Goal: Task Accomplishment & Management: Use online tool/utility

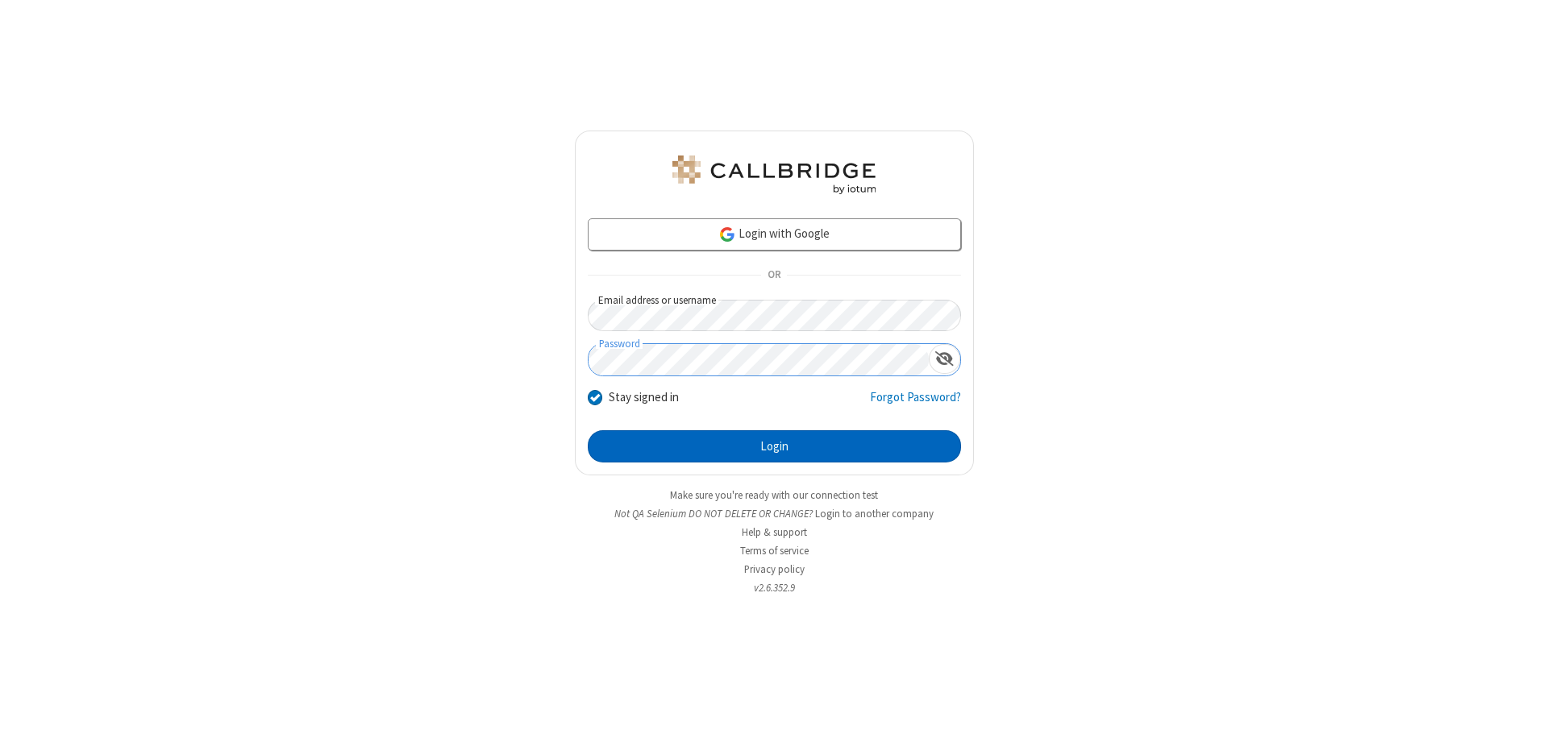
click at [774, 447] on button "Login" at bounding box center [774, 446] width 373 height 32
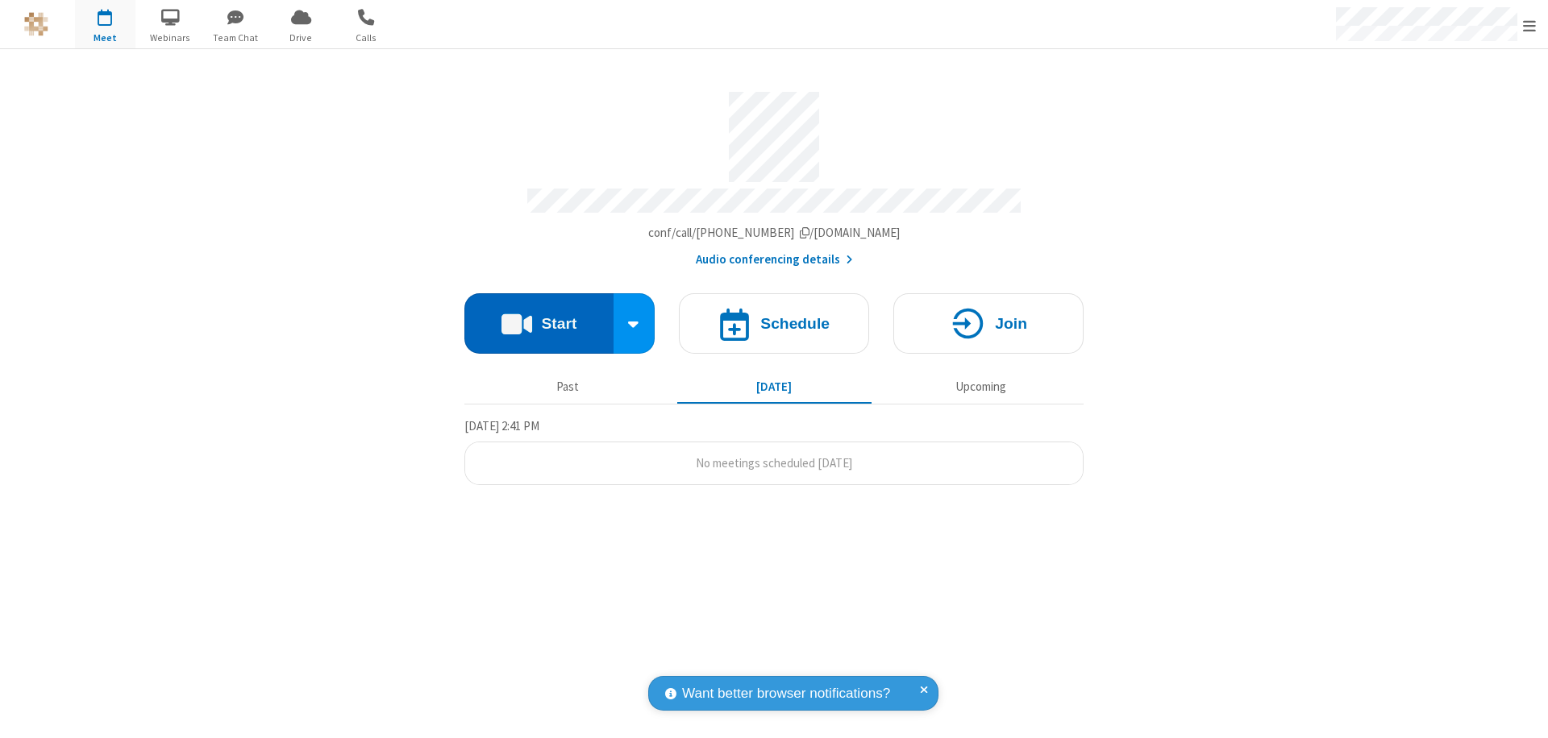
click at [538, 316] on button "Start" at bounding box center [538, 323] width 149 height 60
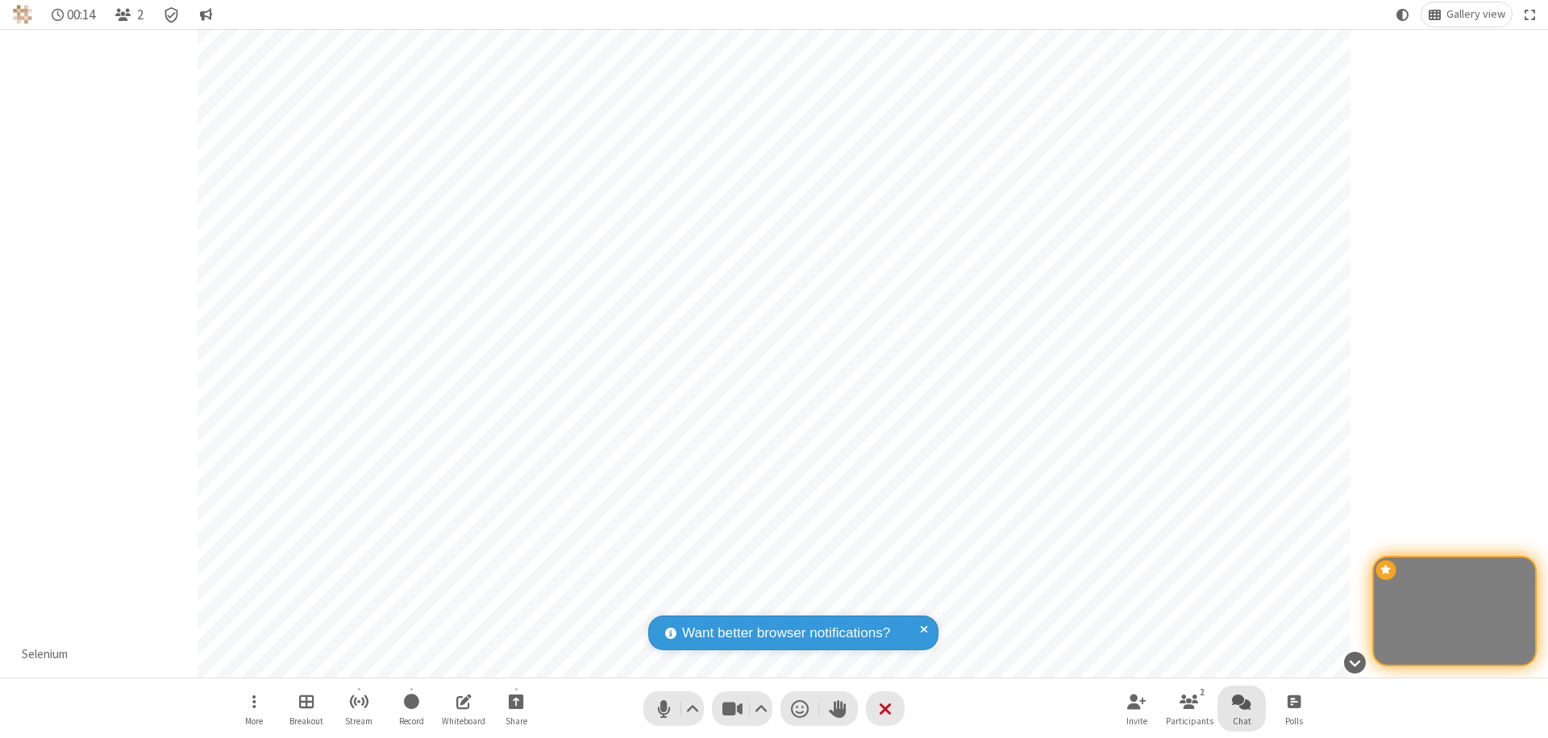
click at [1241, 701] on span "Open chat" at bounding box center [1241, 702] width 19 height 20
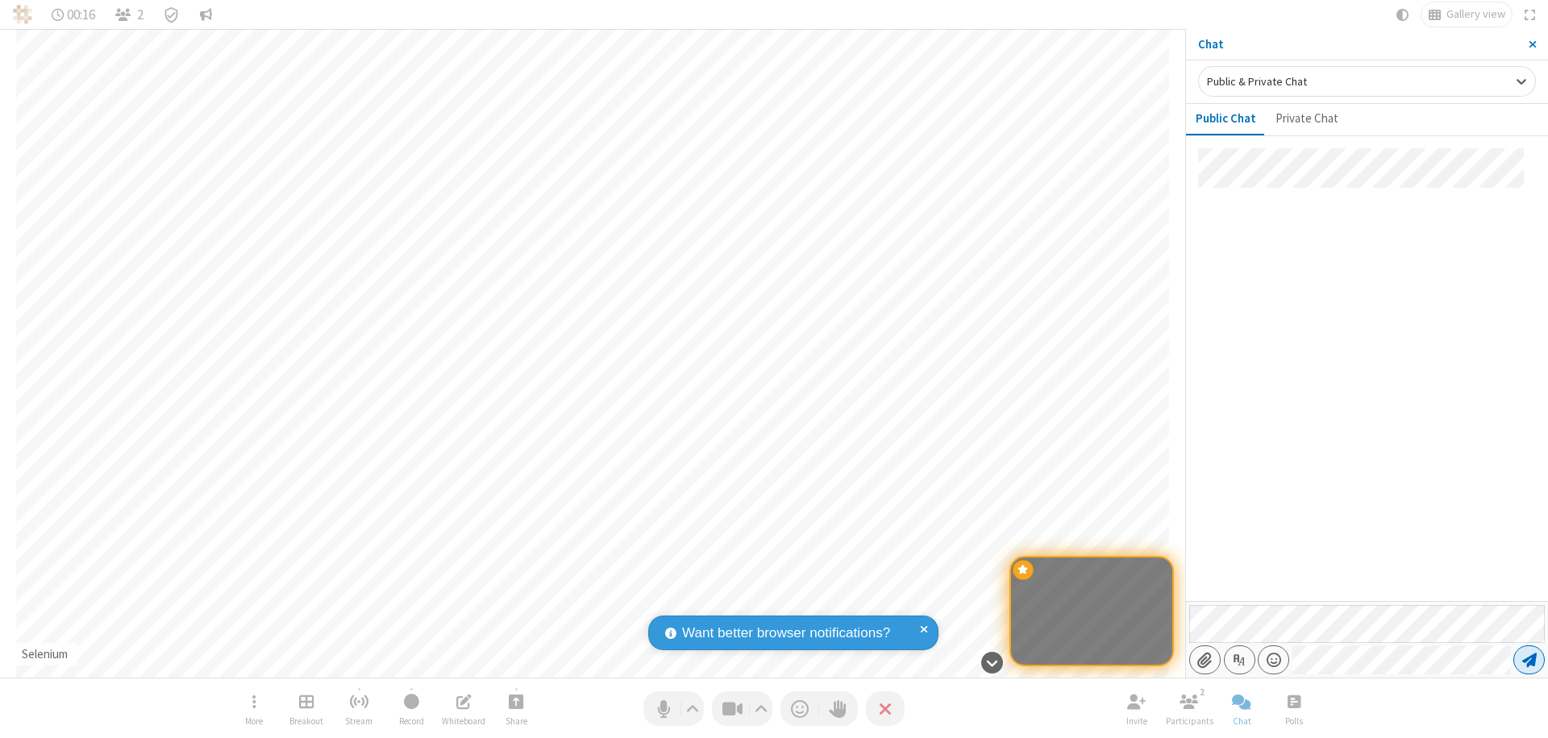
click at [1528, 660] on span "Send message" at bounding box center [1529, 660] width 15 height 16
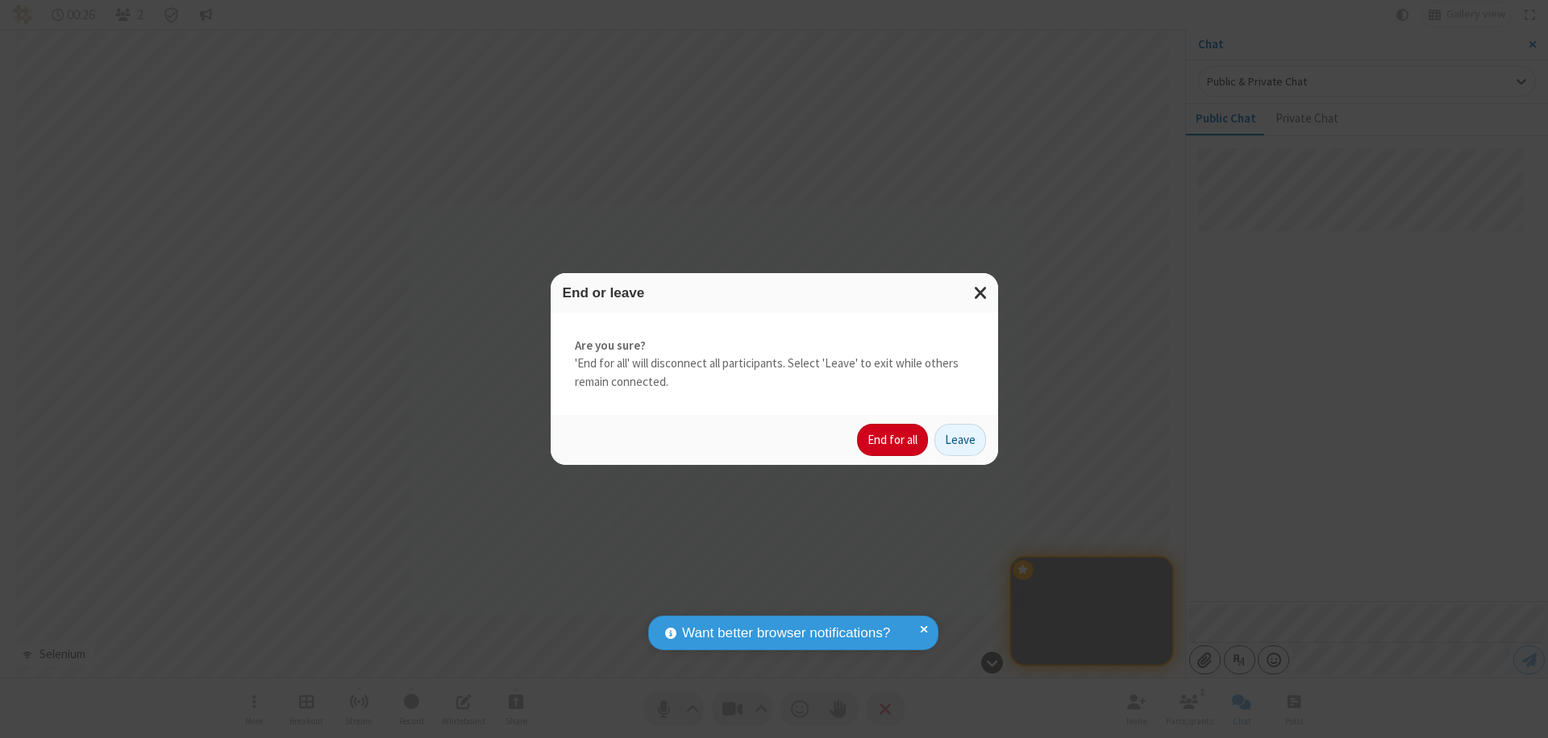
click at [893, 440] on button "End for all" at bounding box center [892, 440] width 71 height 32
